Goal: Task Accomplishment & Management: Manage account settings

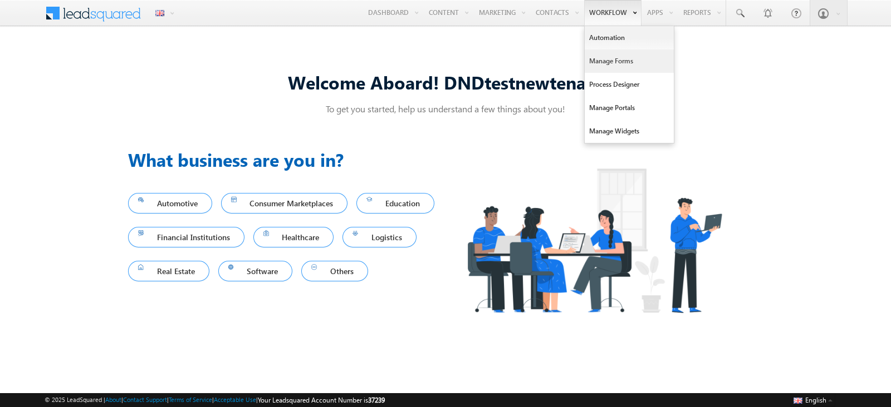
click at [609, 52] on link "Manage Forms" at bounding box center [628, 61] width 89 height 23
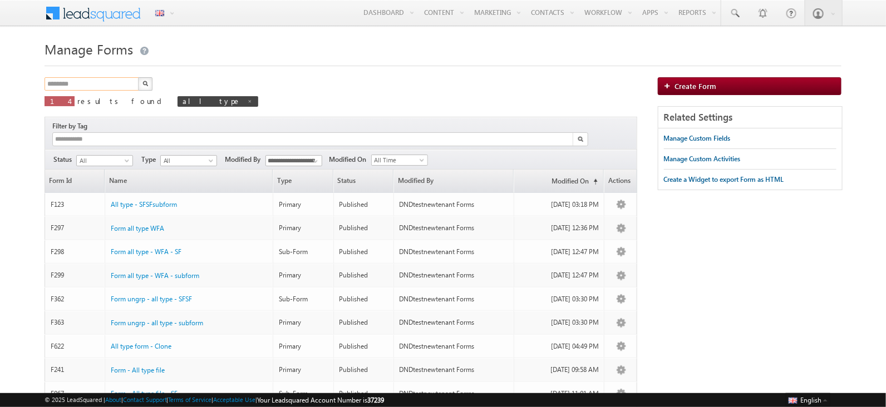
click at [85, 89] on input "********" at bounding box center [92, 83] width 95 height 13
type input "*"
type input "****"
click at [138, 77] on button "button" at bounding box center [145, 83] width 14 height 13
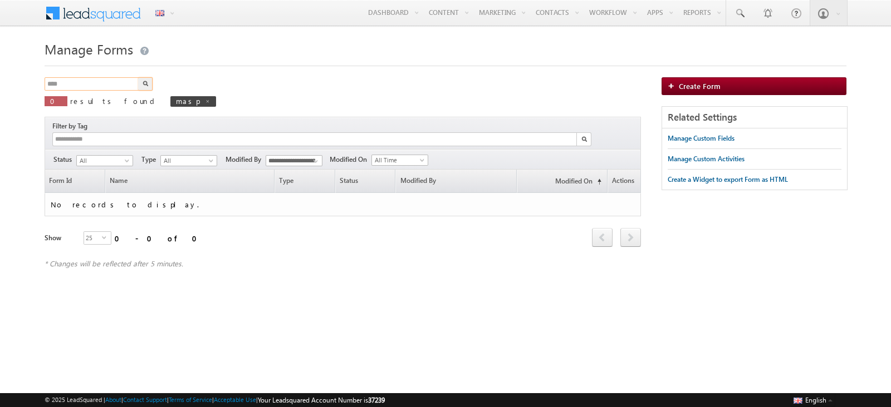
click at [72, 88] on input "****" at bounding box center [92, 83] width 95 height 13
type input "****"
click at [138, 77] on button "button" at bounding box center [145, 83] width 14 height 13
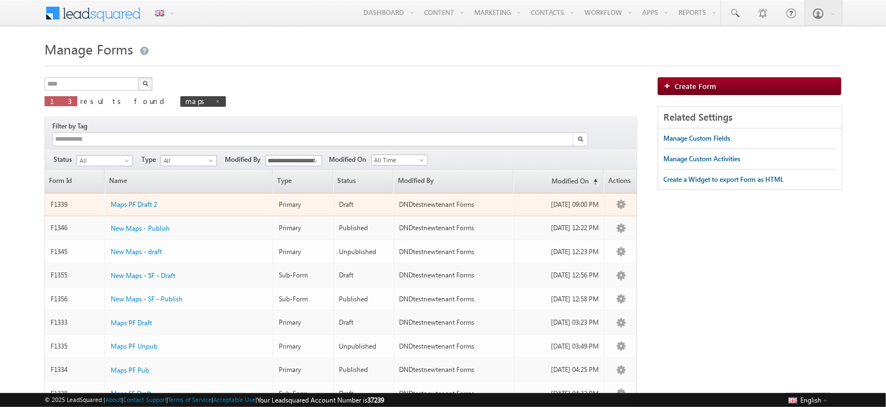
scroll to position [169, 0]
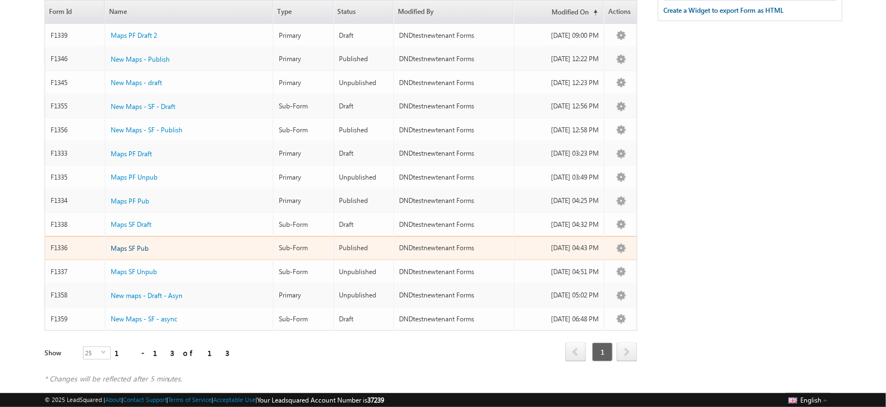
click at [128, 244] on span "Maps SF Pub" at bounding box center [130, 248] width 38 height 8
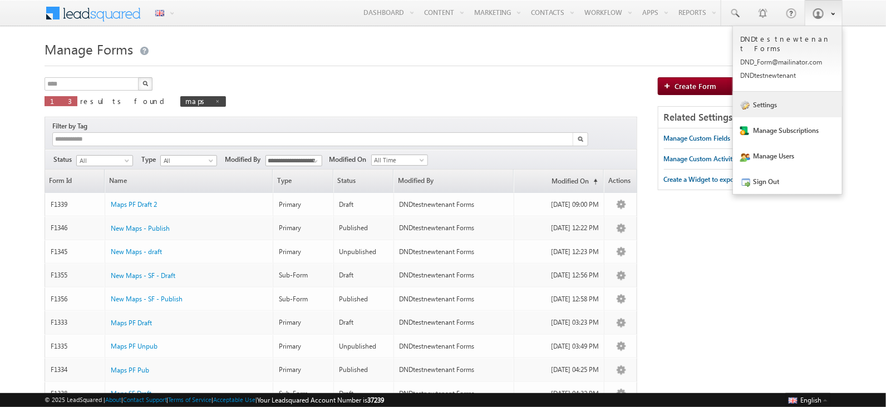
click at [804, 94] on link "Settings" at bounding box center [787, 105] width 109 height 26
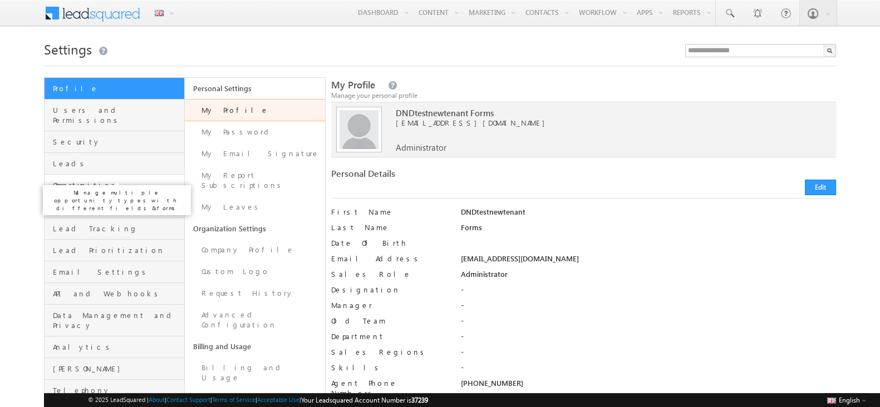
click at [163, 180] on span "Opportunities" at bounding box center [117, 185] width 129 height 10
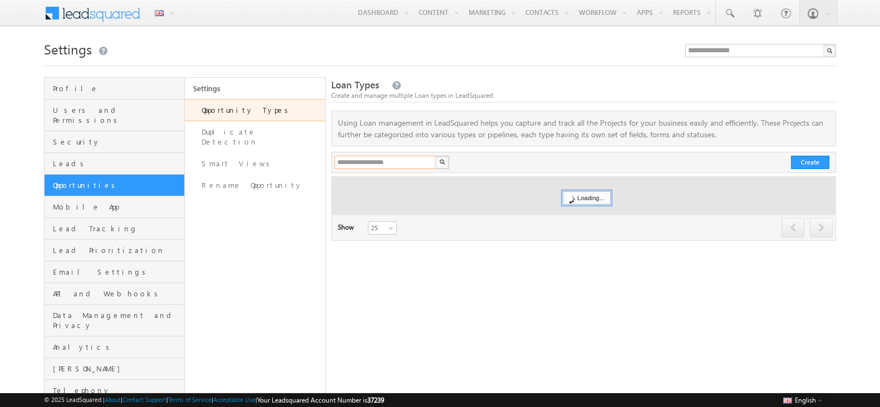
click at [397, 166] on input "text" at bounding box center [385, 162] width 102 height 13
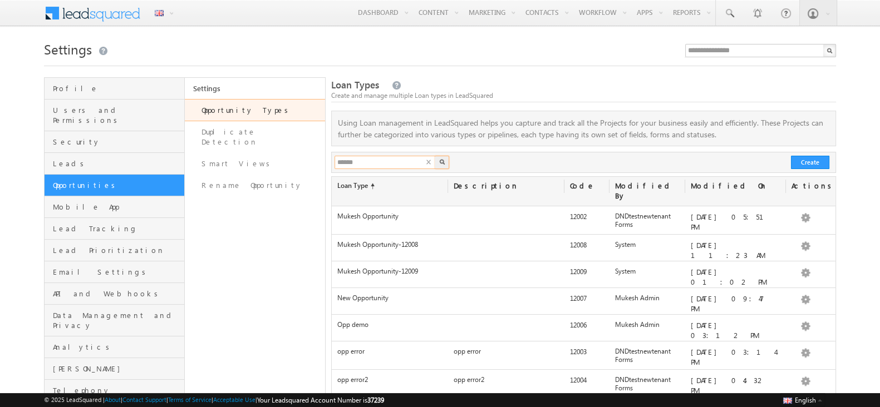
type input "******"
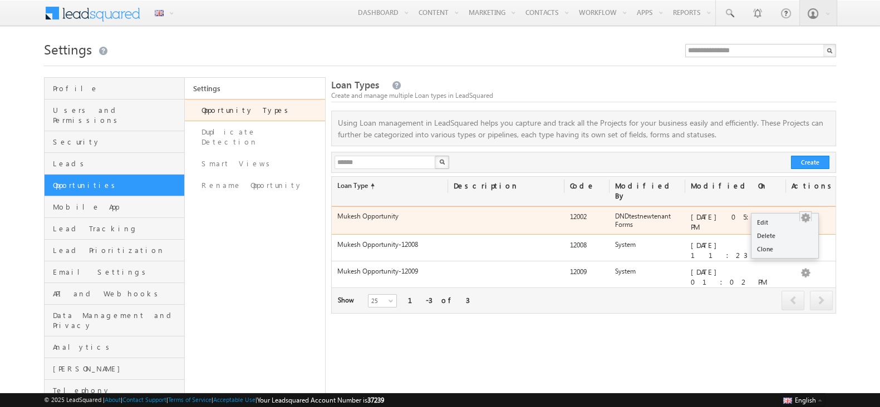
click at [803, 214] on button "button" at bounding box center [805, 218] width 11 height 11
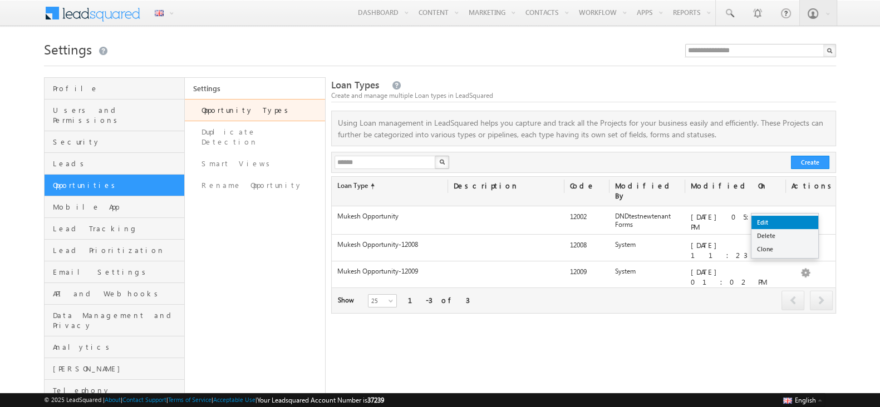
click at [803, 218] on link "Edit" at bounding box center [784, 222] width 67 height 13
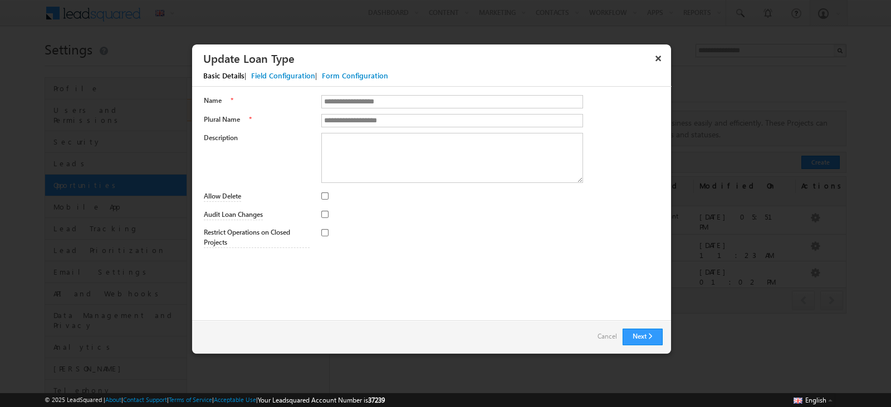
click at [274, 76] on div "Field Configuration" at bounding box center [283, 76] width 64 height 10
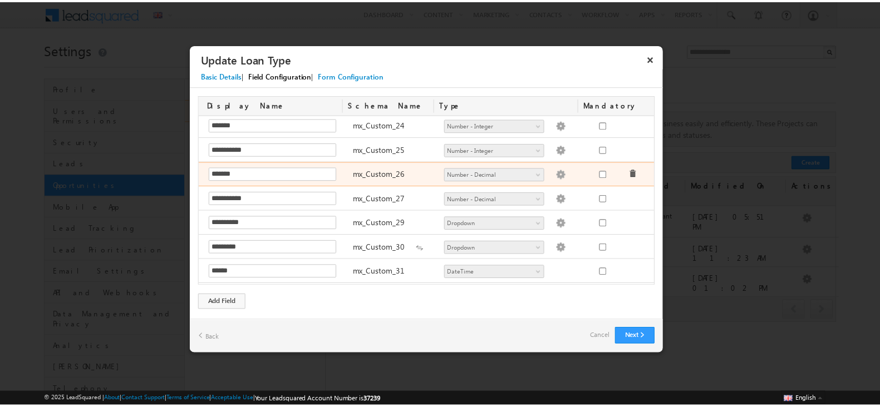
scroll to position [728, 0]
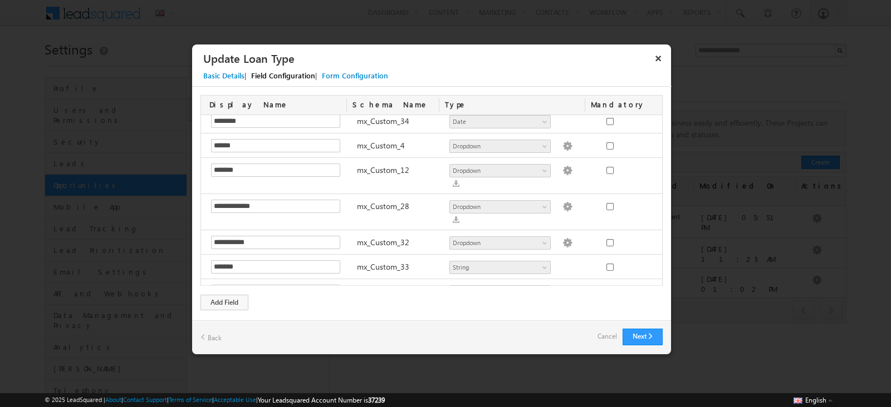
click at [562, 312] on img at bounding box center [567, 317] width 10 height 10
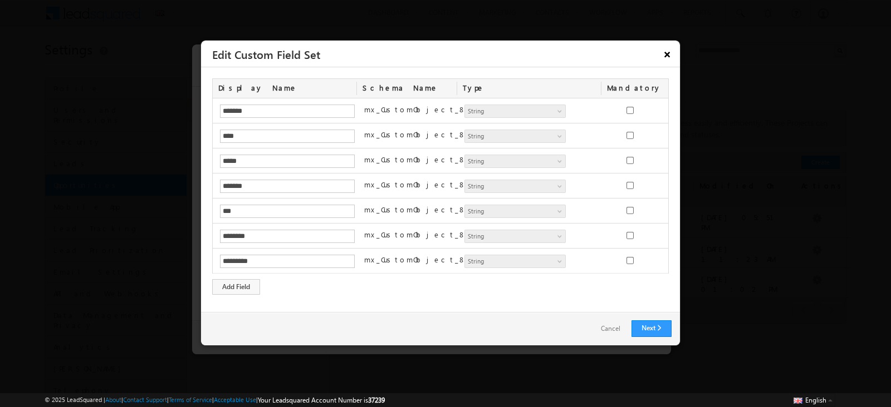
click at [667, 54] on button "×" at bounding box center [667, 54] width 18 height 19
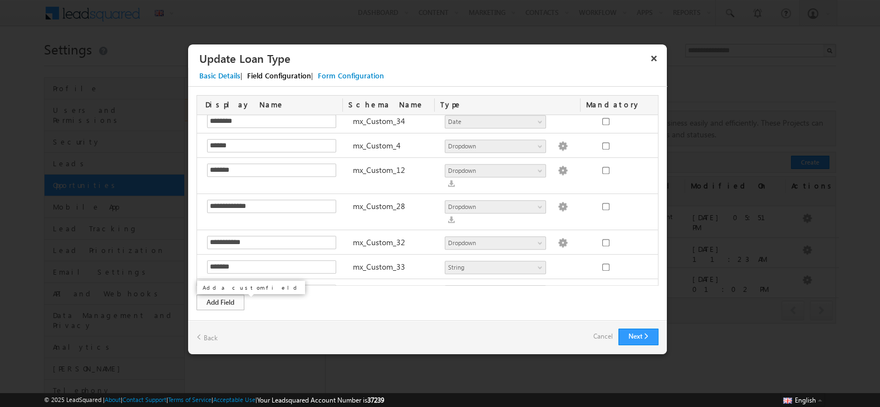
click at [227, 298] on div "Add Field" at bounding box center [220, 303] width 48 height 16
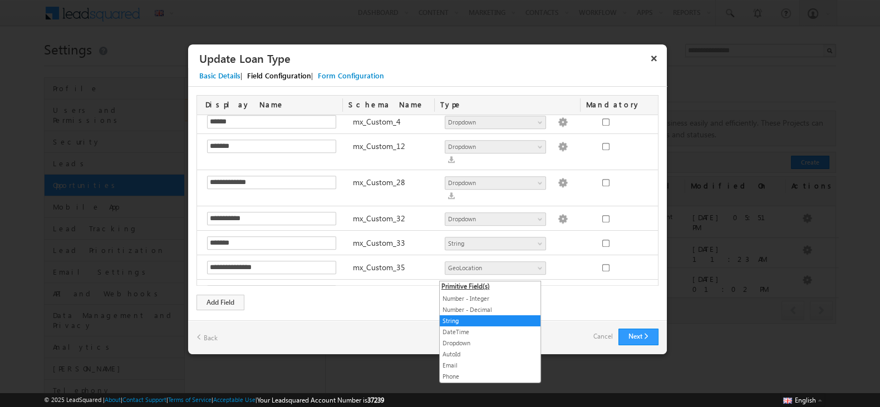
drag, startPoint x: 455, startPoint y: 277, endPoint x: 457, endPoint y: 282, distance: 6.0
click at [456, 312] on span "String" at bounding box center [490, 317] width 91 height 10
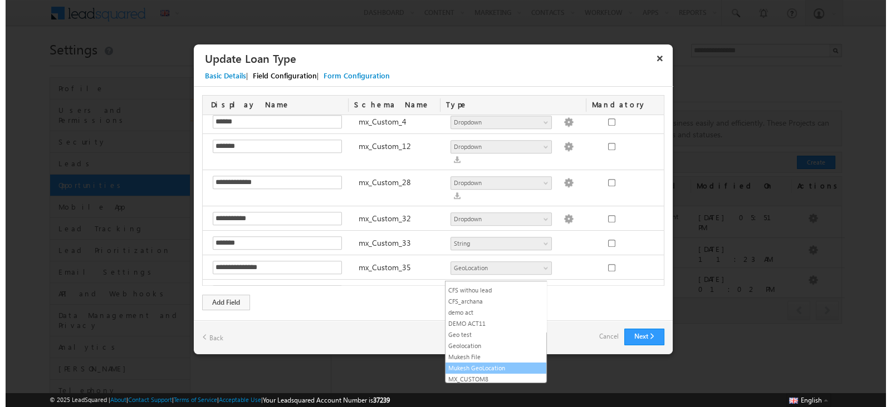
scroll to position [234, 0]
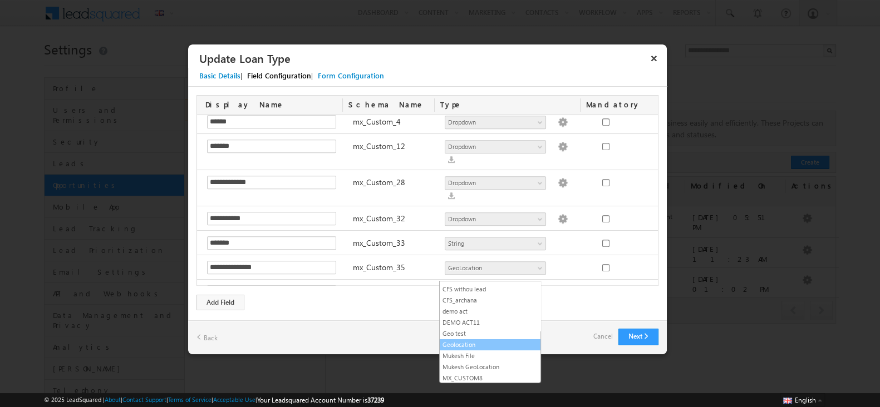
click at [466, 340] on link "Geolocation" at bounding box center [490, 345] width 101 height 10
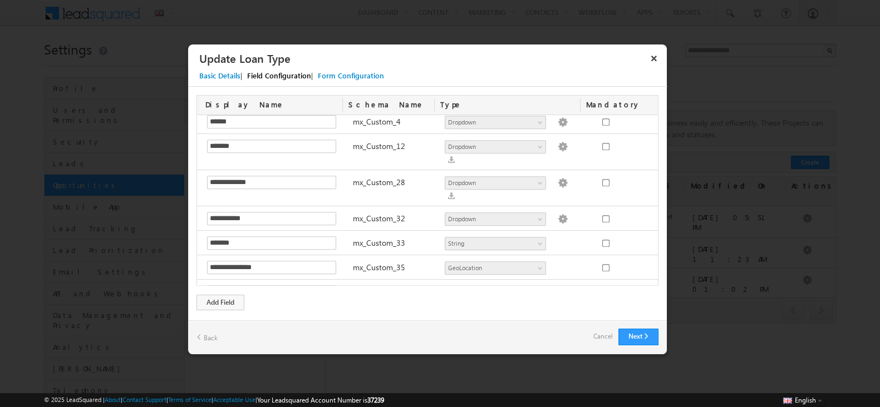
click at [558, 312] on img at bounding box center [563, 317] width 10 height 10
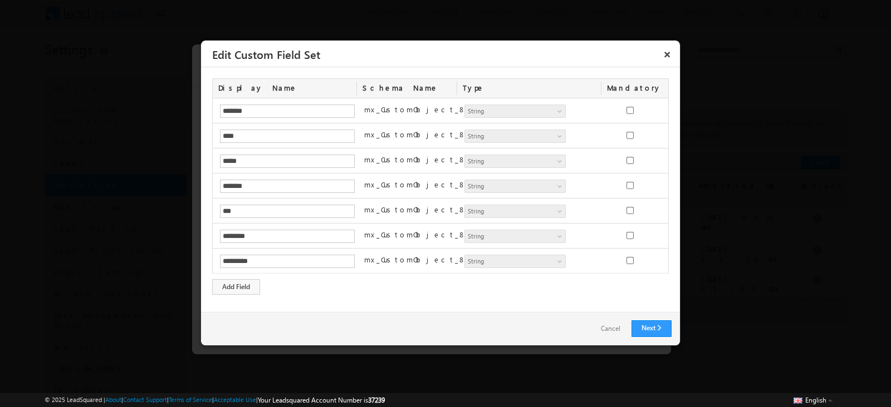
click at [608, 331] on link "Cancel" at bounding box center [610, 329] width 42 height 16
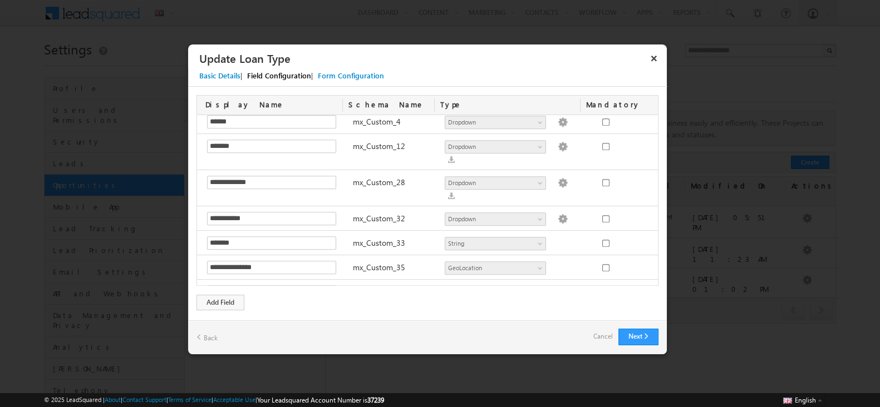
click at [558, 312] on img at bounding box center [563, 317] width 10 height 10
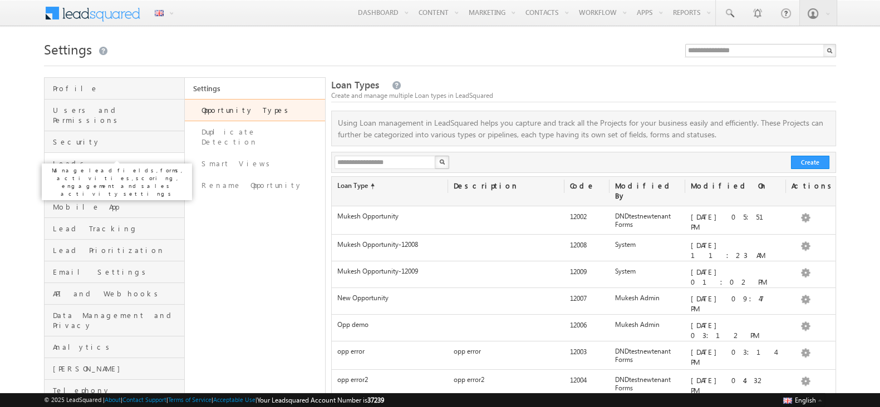
click at [75, 159] on span "Leads" at bounding box center [117, 164] width 129 height 10
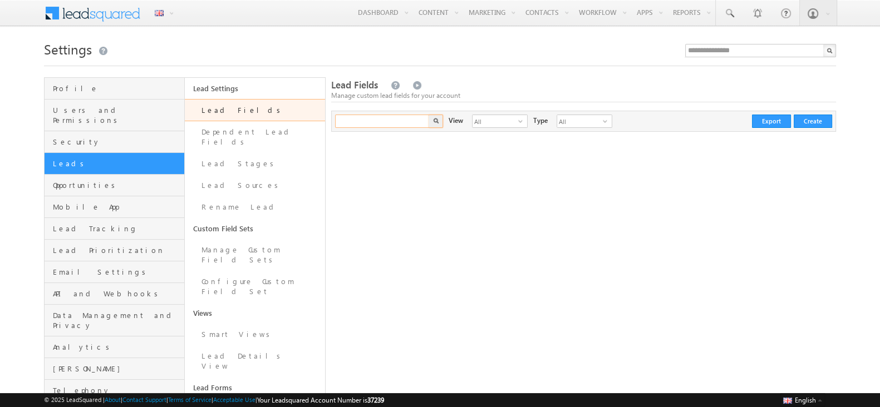
click at [358, 122] on input "text" at bounding box center [382, 121] width 95 height 13
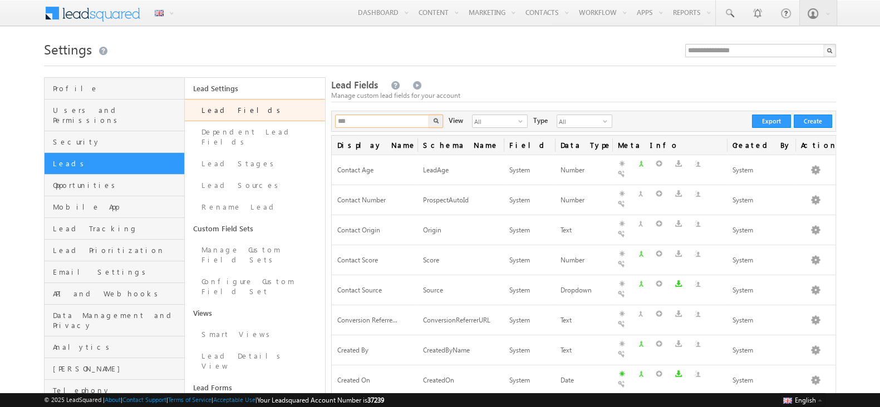
type input "***"
click at [429, 115] on button "button" at bounding box center [436, 121] width 14 height 13
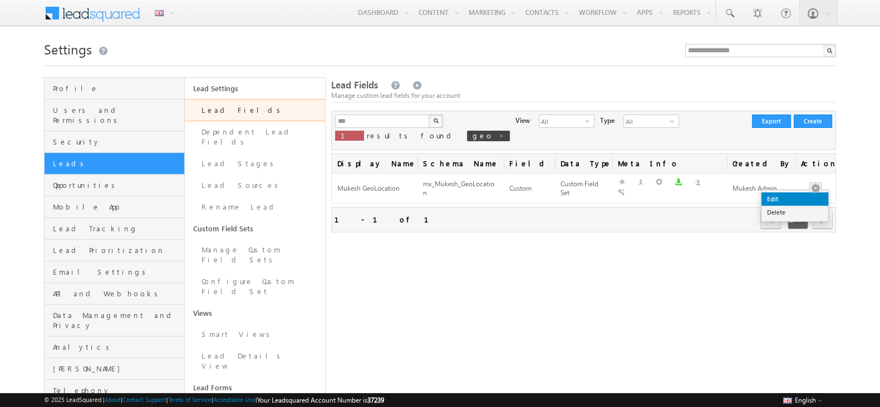
click at [802, 196] on link "Edit" at bounding box center [794, 199] width 67 height 13
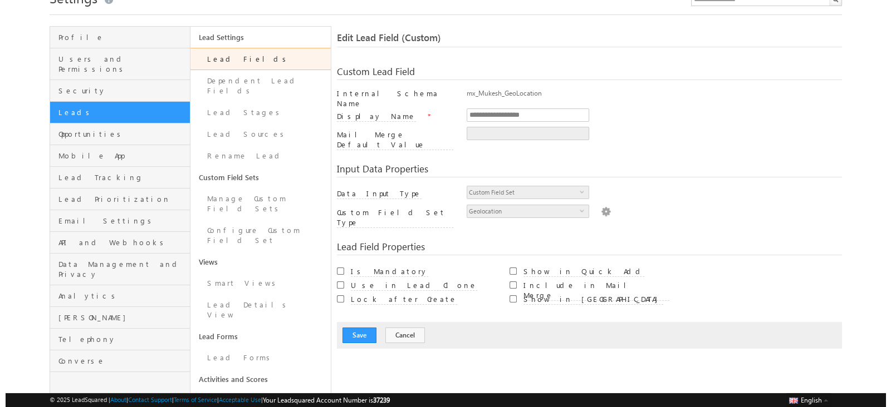
scroll to position [39, 0]
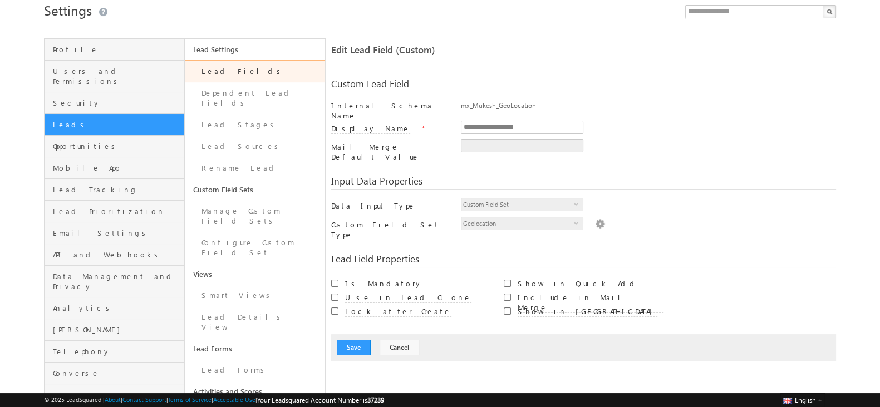
click at [597, 217] on img at bounding box center [600, 223] width 10 height 12
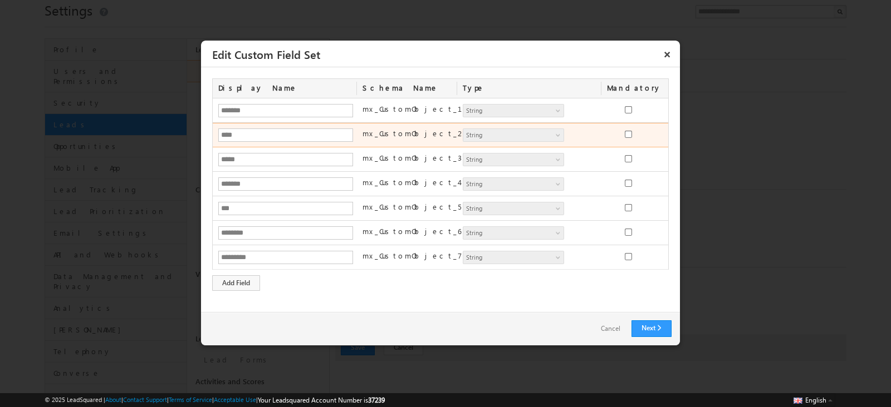
click at [412, 128] on div "mx_CustomObject_2" at bounding box center [407, 136] width 100 height 16
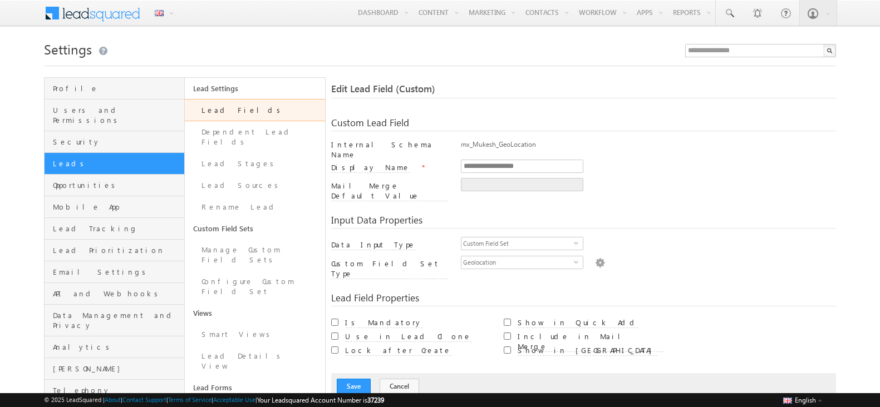
scroll to position [39, 0]
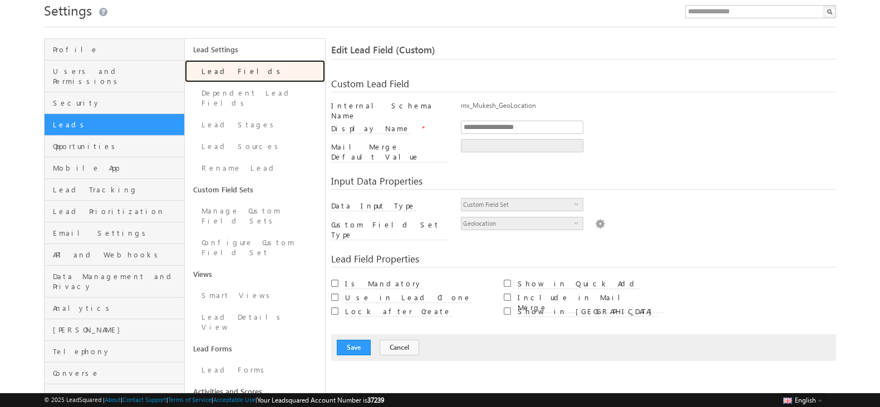
click at [297, 73] on link "Lead Fields" at bounding box center [255, 71] width 140 height 22
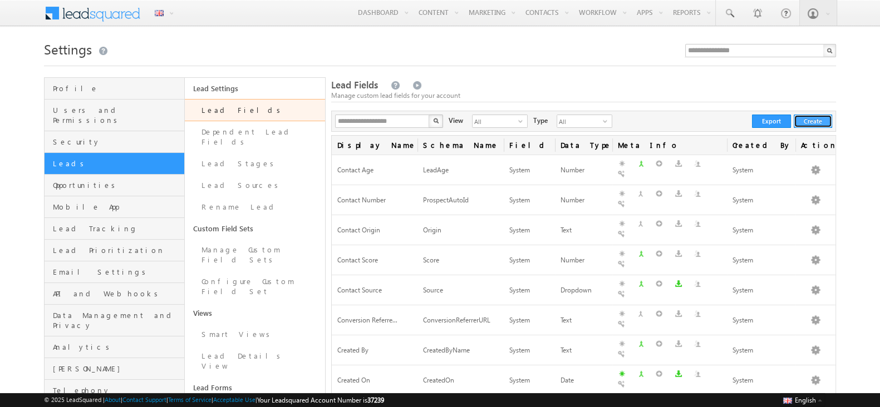
click at [811, 121] on button "Create" at bounding box center [813, 121] width 38 height 13
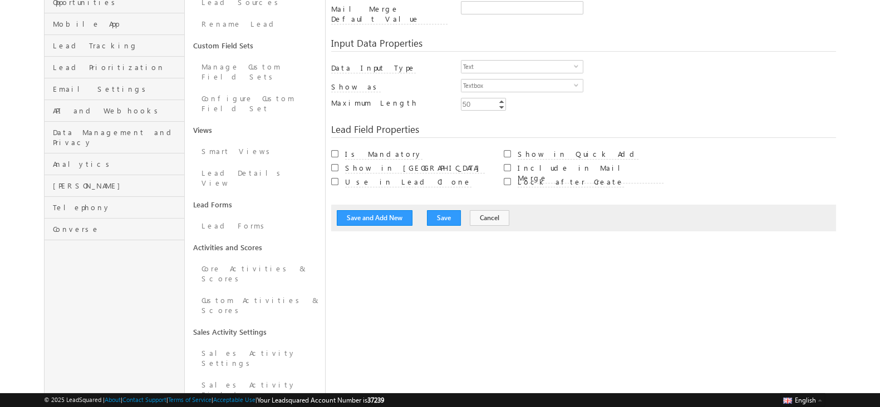
scroll to position [184, 0]
click at [481, 60] on span "Text" at bounding box center [517, 66] width 112 height 12
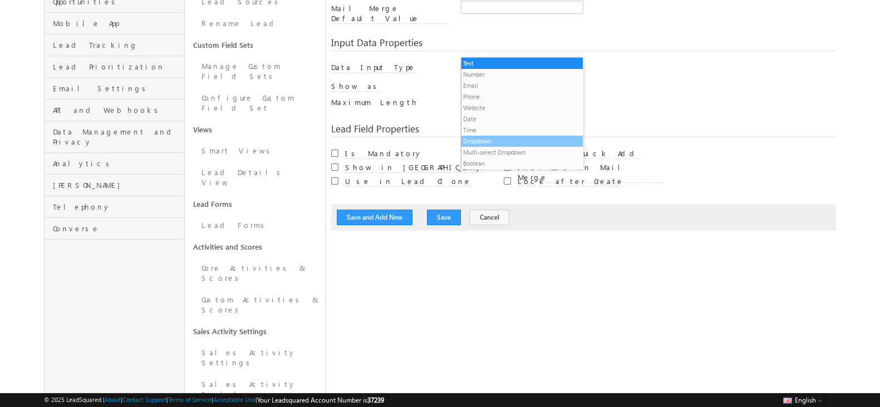
scroll to position [11, 0]
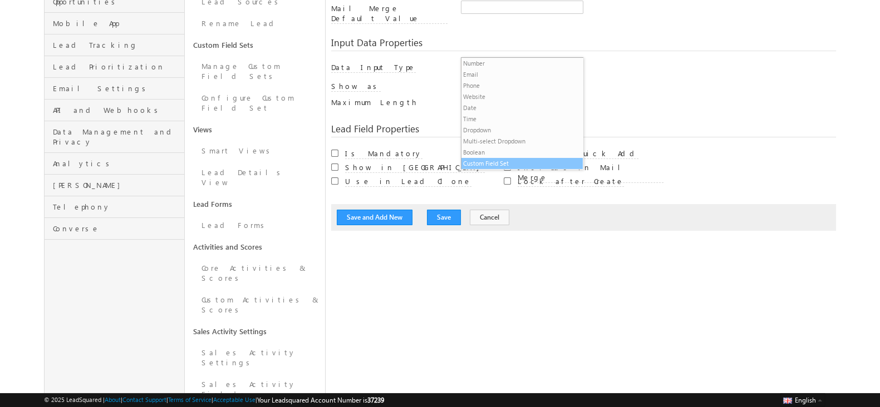
click at [503, 166] on li "Custom Field Set" at bounding box center [521, 163] width 121 height 11
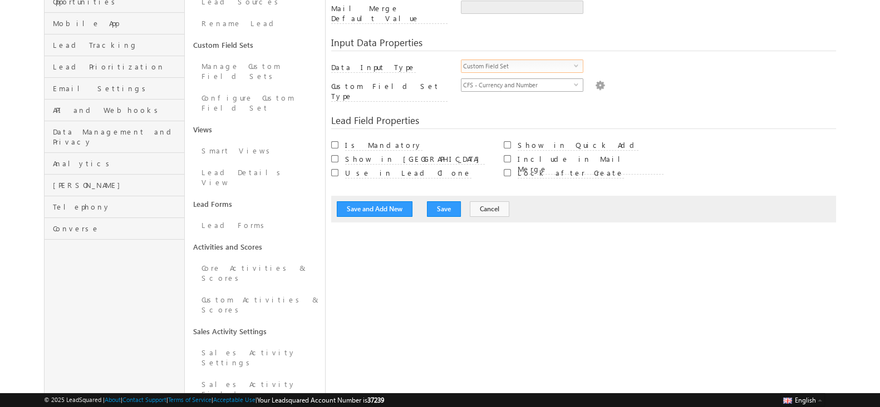
click at [475, 79] on span "CFS - Currency and Number" at bounding box center [517, 85] width 112 height 12
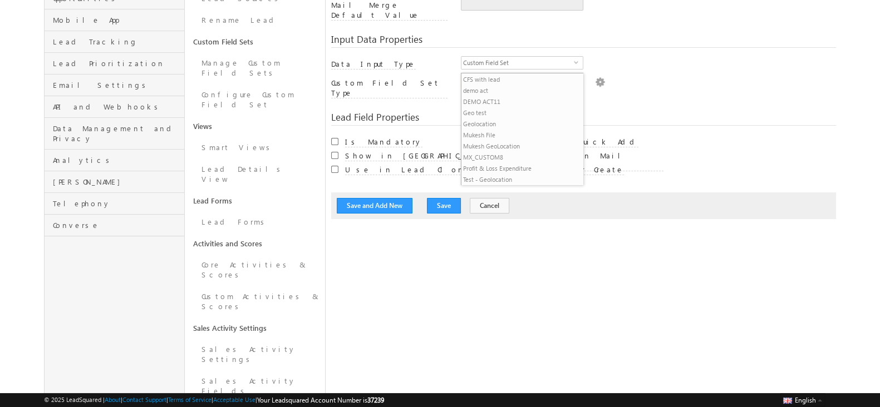
scroll to position [186, 0]
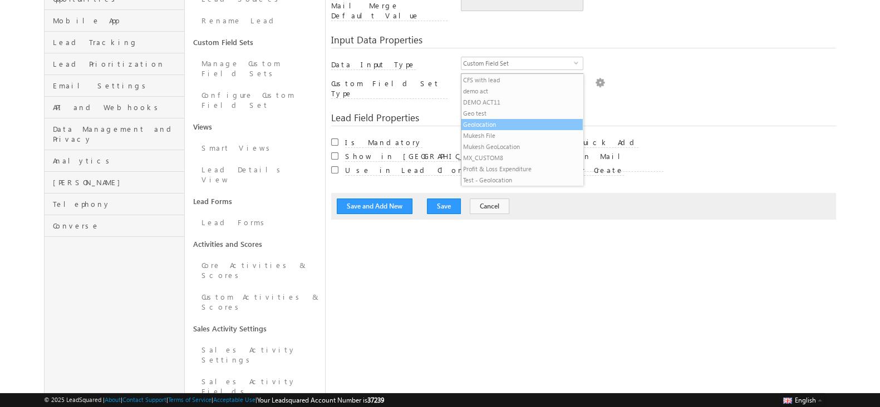
click at [498, 127] on li "Geolocation" at bounding box center [521, 124] width 121 height 11
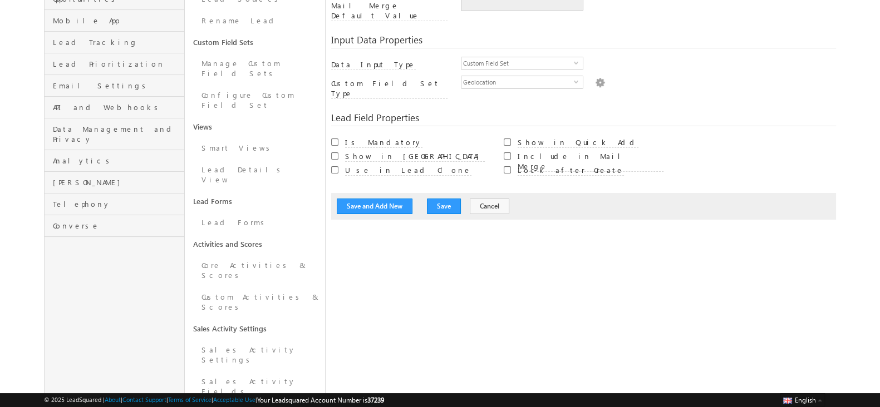
click at [595, 76] on img at bounding box center [600, 82] width 10 height 12
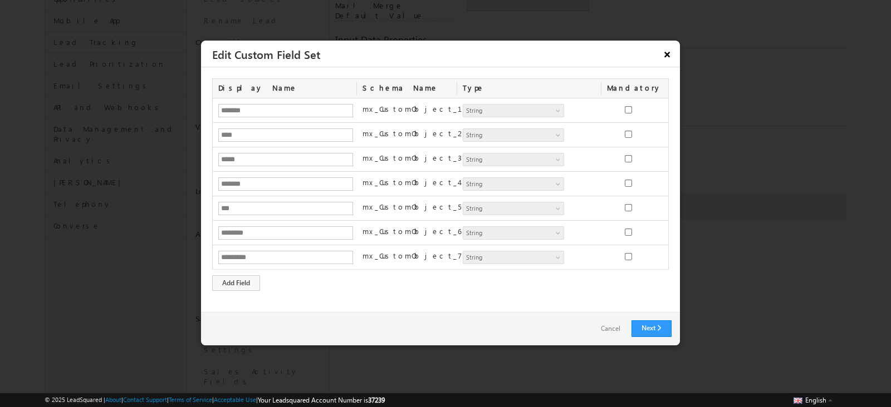
click at [668, 57] on button "×" at bounding box center [667, 54] width 18 height 19
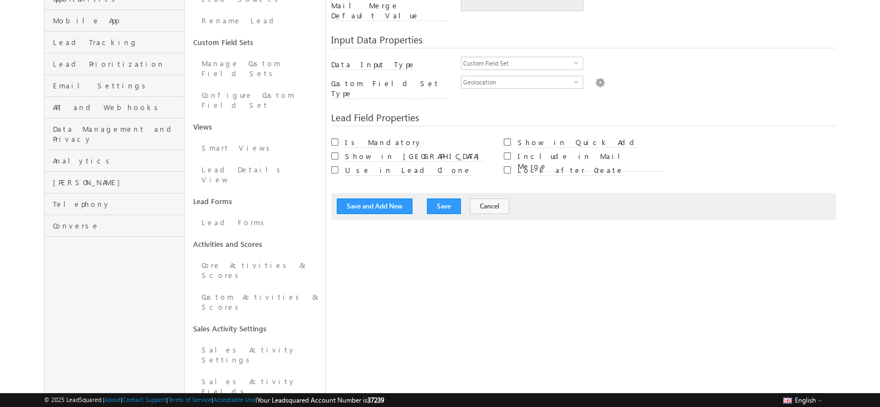
click at [596, 76] on img at bounding box center [600, 82] width 10 height 12
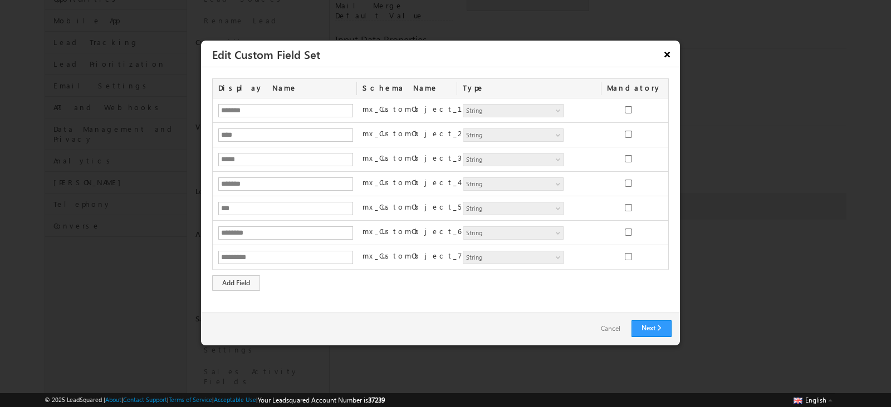
click at [666, 51] on button "×" at bounding box center [667, 54] width 18 height 19
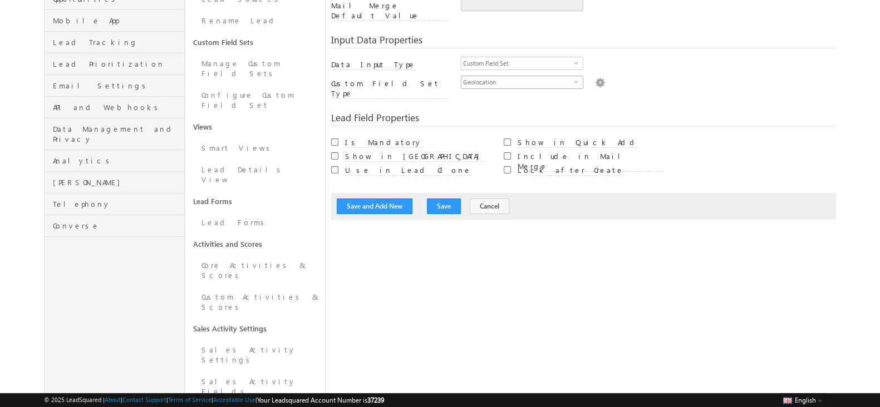
click at [479, 76] on span "Geolocation" at bounding box center [517, 82] width 112 height 12
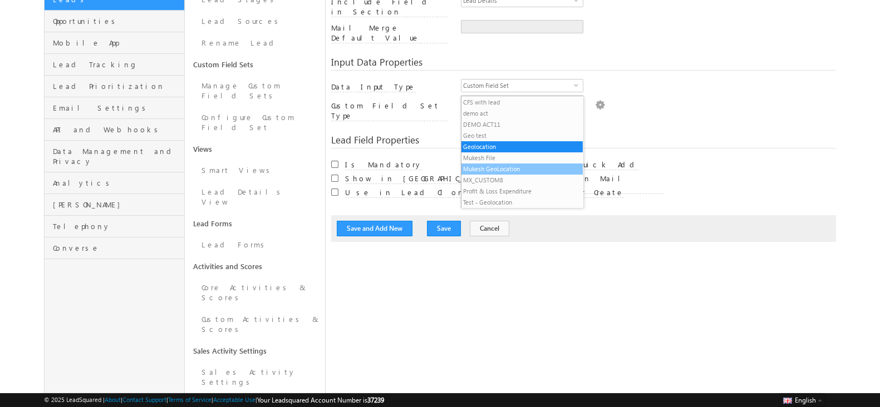
scroll to position [163, 0]
